Goal: Information Seeking & Learning: Learn about a topic

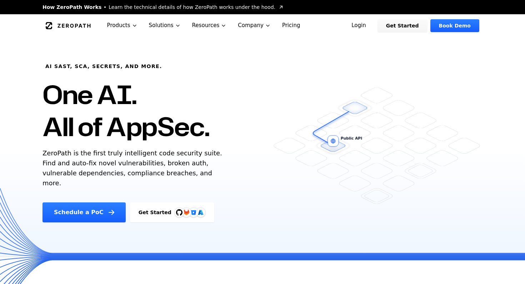
drag, startPoint x: 190, startPoint y: 174, endPoint x: 39, endPoint y: 151, distance: 153.1
click at [39, 151] on div "AI SAST, SCA, Secrets, and more. One AI. All of AppSec. ZeroPath is the first t…" at bounding box center [163, 130] width 259 height 186
copy p "ZeroPath is the first truly intelligent code security suite. Find and auto-fix …"
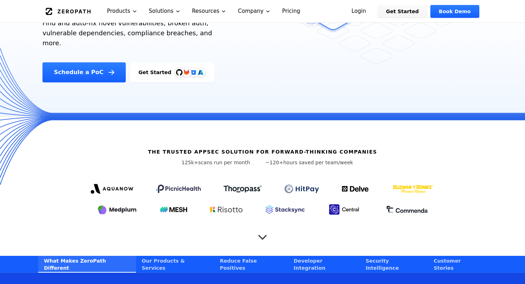
scroll to position [141, 0]
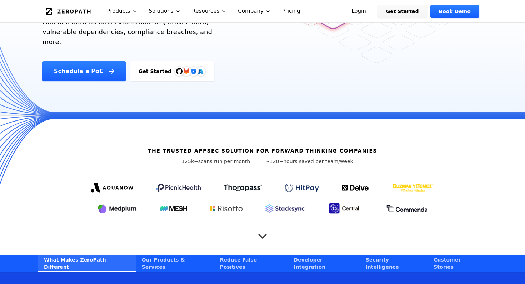
click at [331, 126] on div "The Trusted AppSec solution for forward-thinking companies 125k+ scans run per …" at bounding box center [262, 185] width 457 height 139
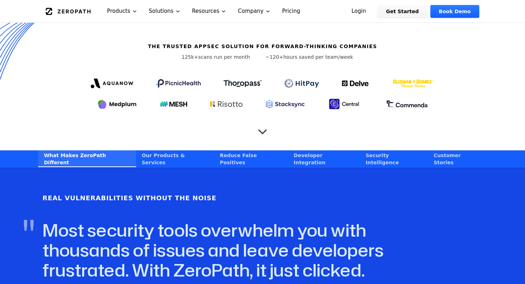
scroll to position [291, 0]
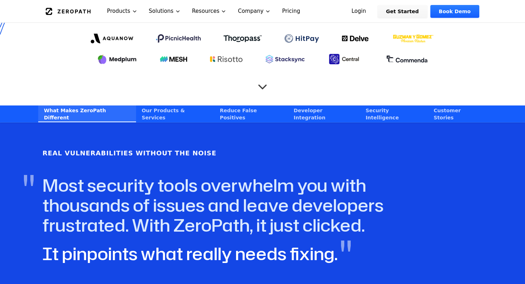
click at [181, 106] on link "Our Products & Services" at bounding box center [175, 114] width 78 height 17
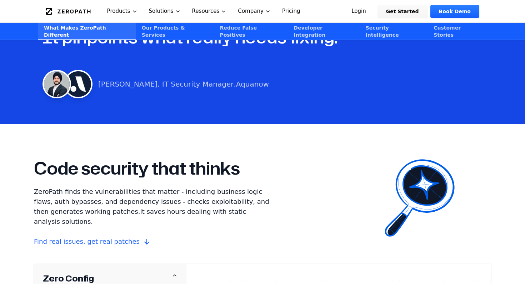
scroll to position [479, 0]
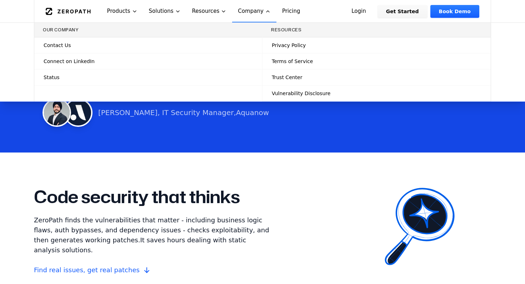
click at [80, 48] on link "Contact Us" at bounding box center [148, 45] width 228 height 16
click at [360, 187] on div "Code security that thinks ZeroPath finds the vulnerabilities that matter - incl…" at bounding box center [262, 231] width 457 height 88
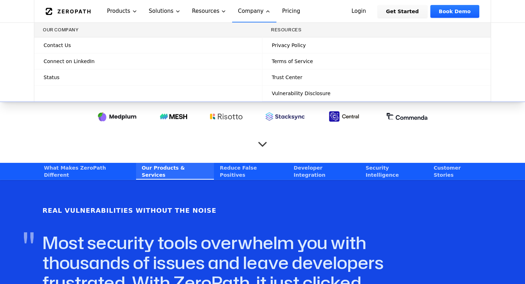
scroll to position [0, 0]
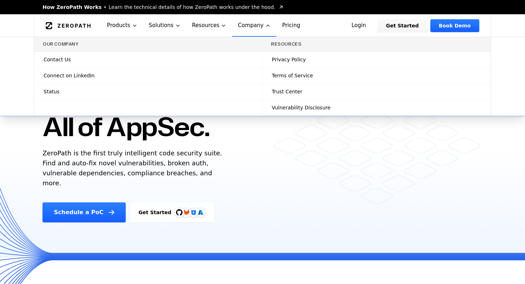
click at [255, 24] on button "Company" at bounding box center [254, 25] width 44 height 22
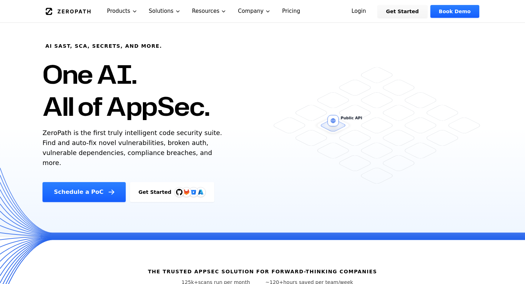
scroll to position [22, 0]
